Goal: Transaction & Acquisition: Purchase product/service

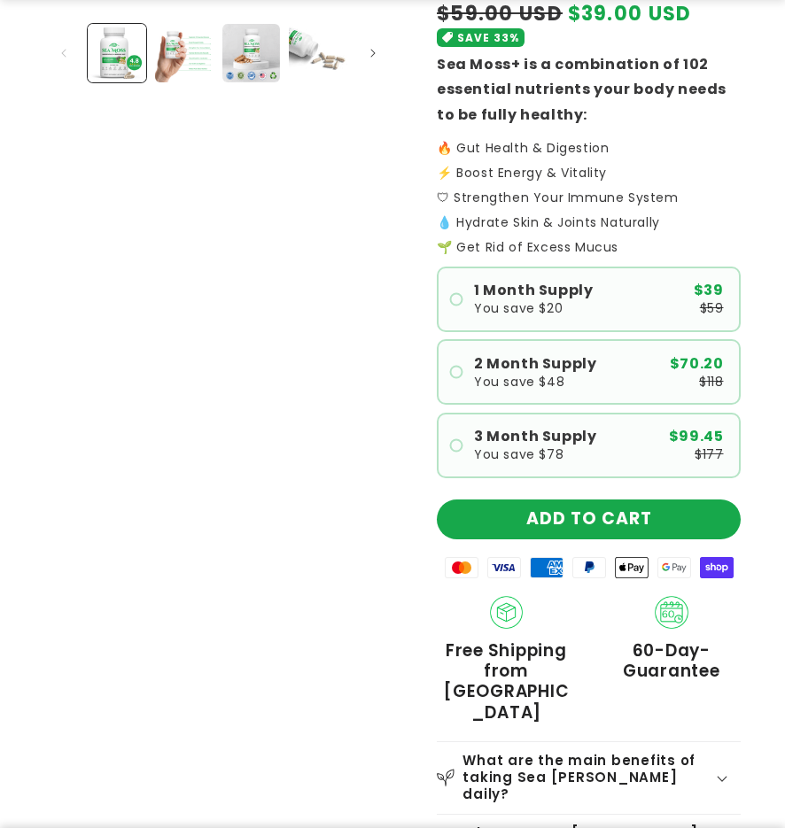
scroll to position [532, 0]
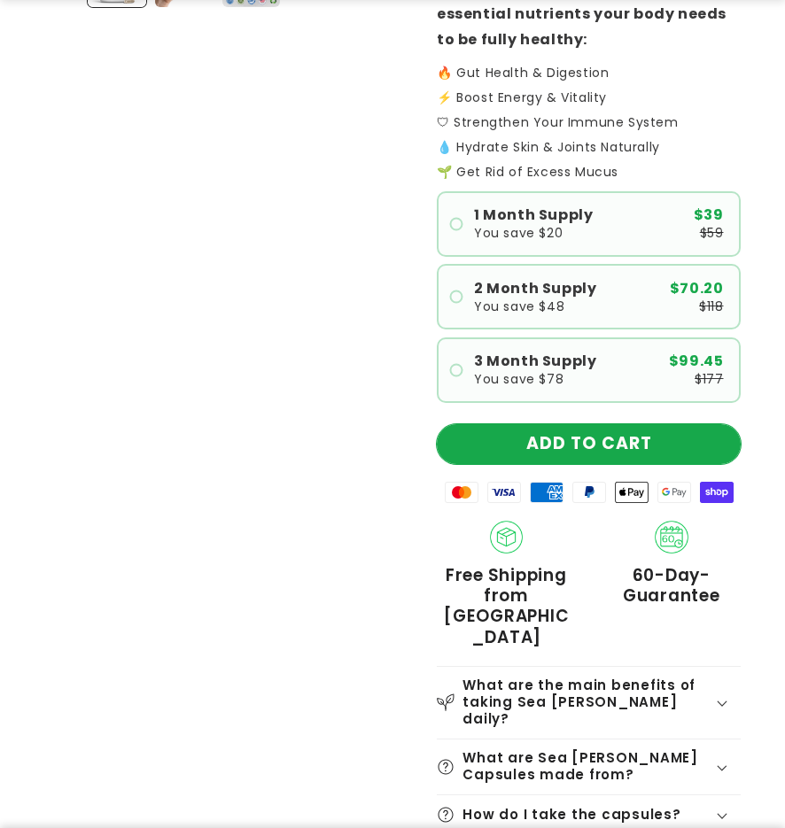
click at [558, 434] on button "ADD TO CART" at bounding box center [589, 444] width 304 height 40
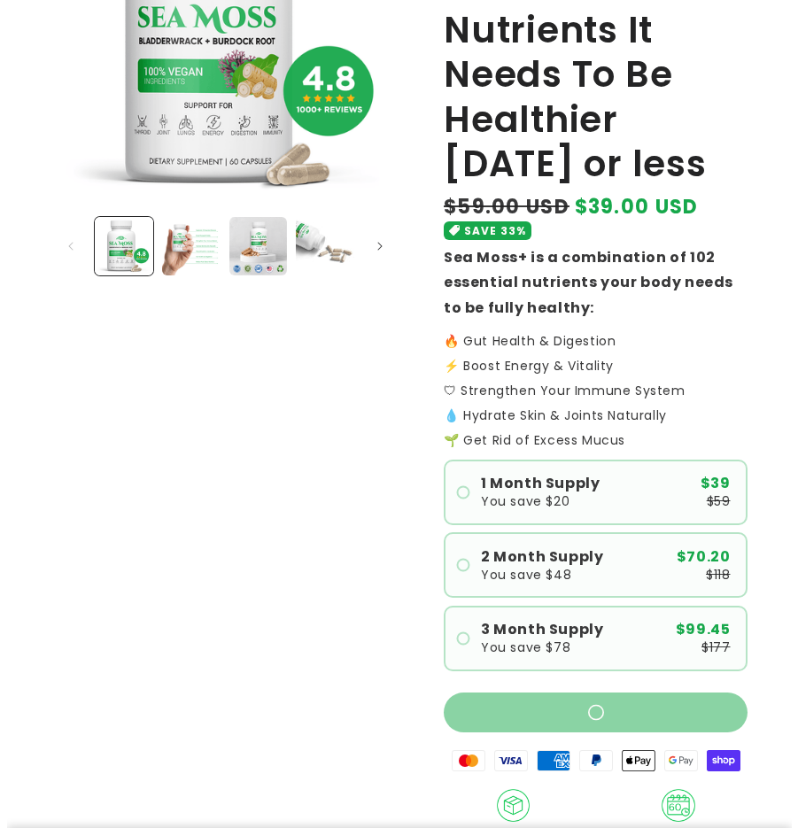
scroll to position [0, 0]
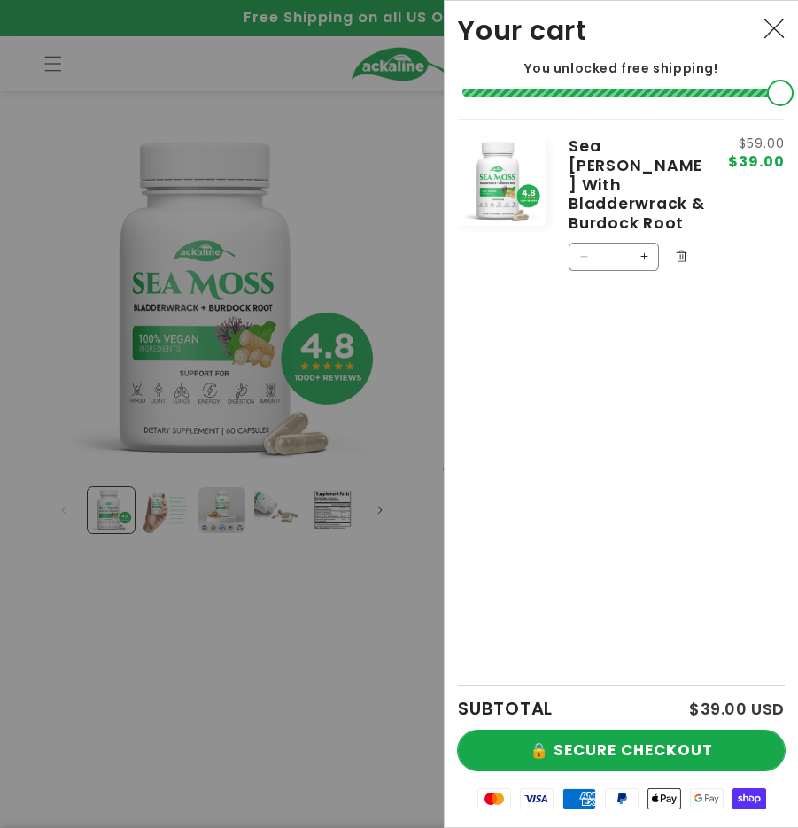
click at [589, 751] on button "🔒 SECURE CHECKOUT" at bounding box center [621, 751] width 327 height 40
